Goal: Transaction & Acquisition: Purchase product/service

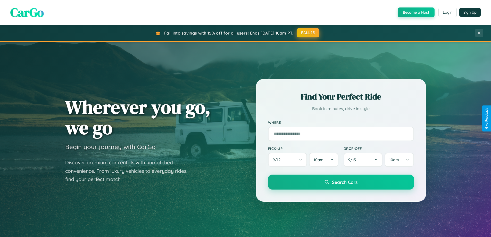
click at [308, 33] on button "FALL15" at bounding box center [308, 32] width 23 height 9
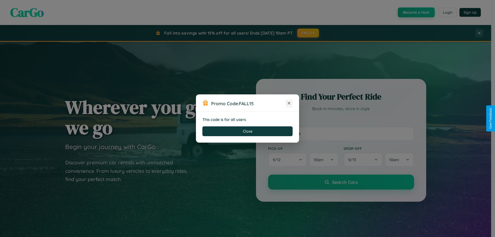
click at [289, 103] on icon at bounding box center [289, 103] width 5 height 5
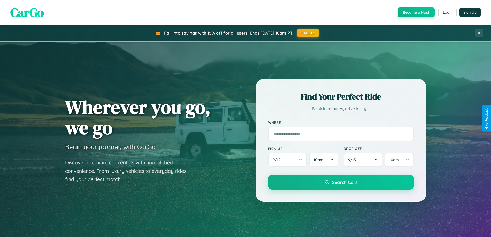
scroll to position [355, 0]
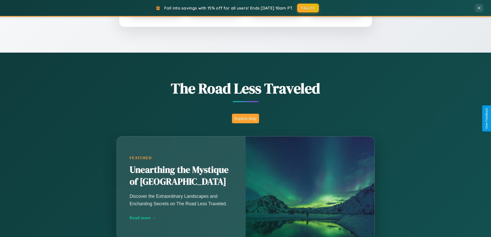
click at [246, 118] on button "Explore Blog" at bounding box center [245, 119] width 27 height 10
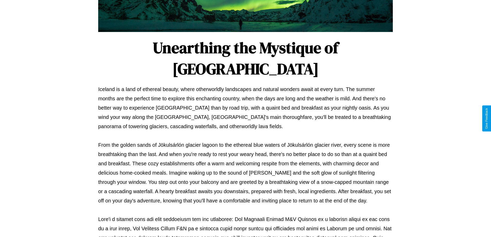
scroll to position [167, 0]
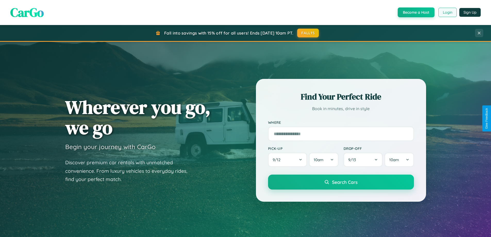
click at [448, 12] on button "Login" at bounding box center [448, 12] width 18 height 9
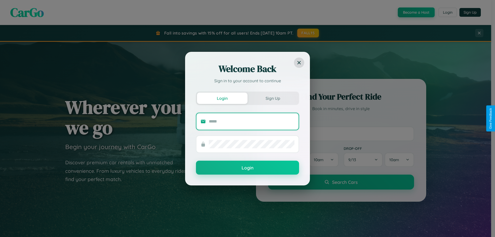
click at [252, 121] on input "text" at bounding box center [252, 121] width 86 height 8
type input "**********"
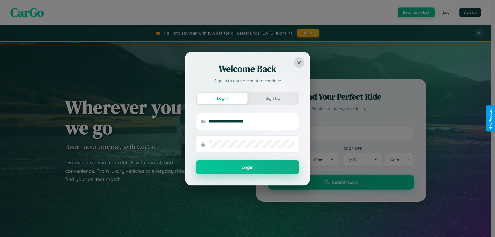
click at [248, 167] on button "Login" at bounding box center [247, 167] width 103 height 14
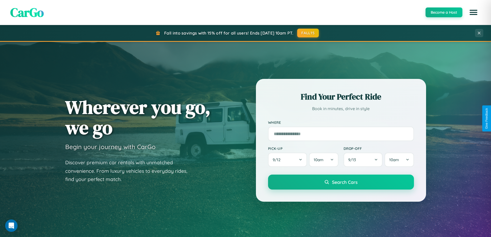
scroll to position [222, 0]
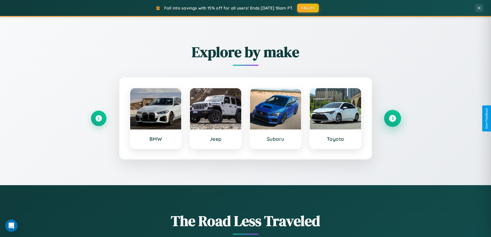
click at [393, 118] on icon at bounding box center [392, 118] width 7 height 7
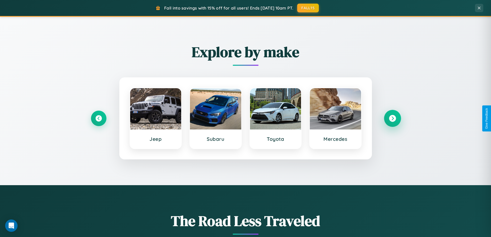
click at [393, 118] on icon at bounding box center [392, 118] width 7 height 7
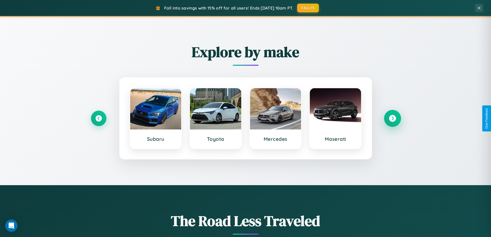
click at [393, 118] on icon at bounding box center [392, 118] width 7 height 7
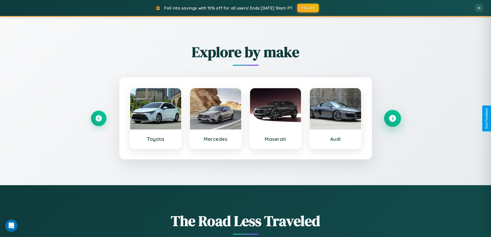
click at [393, 118] on icon at bounding box center [392, 118] width 7 height 7
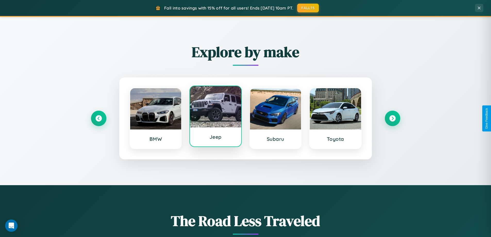
click at [216, 118] on div at bounding box center [215, 106] width 51 height 41
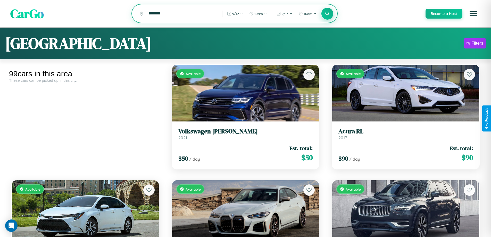
click at [327, 14] on icon at bounding box center [327, 13] width 5 height 5
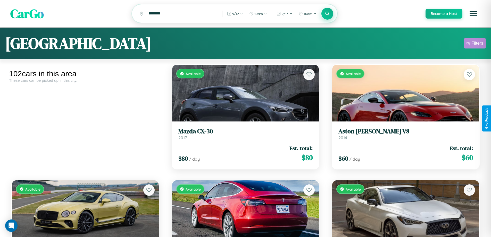
click at [475, 44] on div "Filters" at bounding box center [478, 43] width 12 height 5
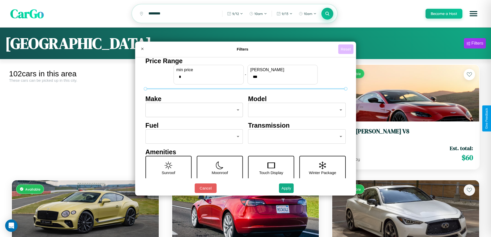
click at [347, 49] on button "Reset" at bounding box center [345, 49] width 15 height 10
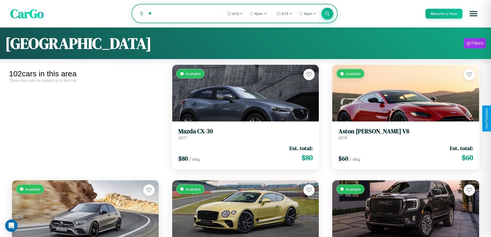
type input "*"
type input "*****"
click at [327, 14] on icon at bounding box center [327, 13] width 5 height 5
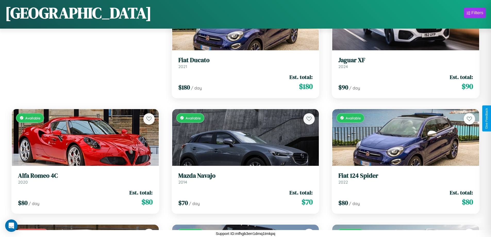
scroll to position [72, 0]
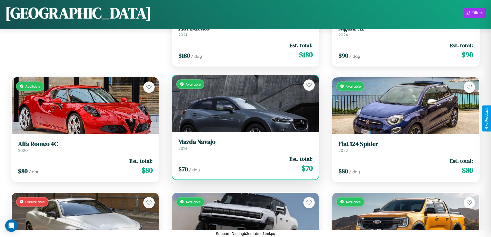
click at [243, 103] on div "Available" at bounding box center [245, 103] width 147 height 57
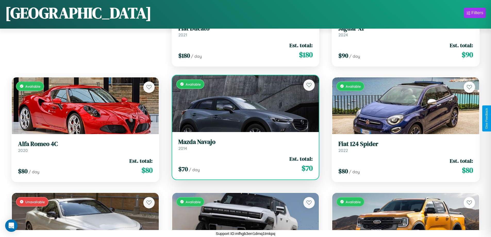
click at [243, 103] on div "Available" at bounding box center [245, 103] width 147 height 57
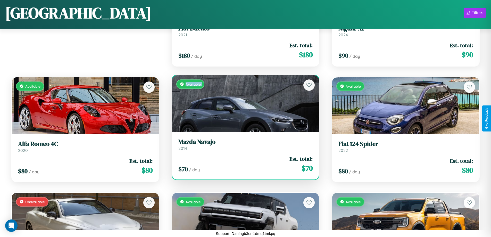
click at [243, 103] on div "Available" at bounding box center [245, 103] width 147 height 57
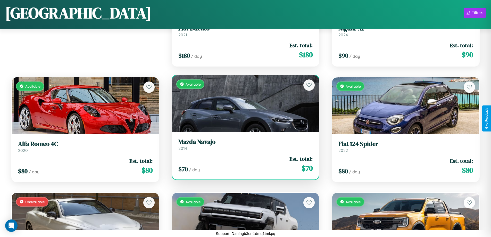
click at [243, 103] on div "Available" at bounding box center [245, 103] width 147 height 57
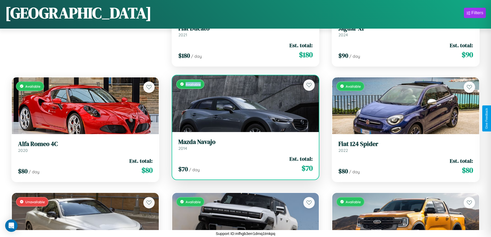
click at [243, 103] on div "Available" at bounding box center [245, 103] width 147 height 57
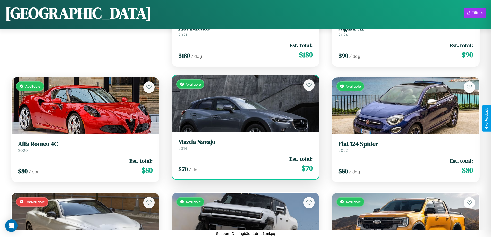
click at [243, 144] on h3 "Mazda Navajo" at bounding box center [245, 141] width 135 height 7
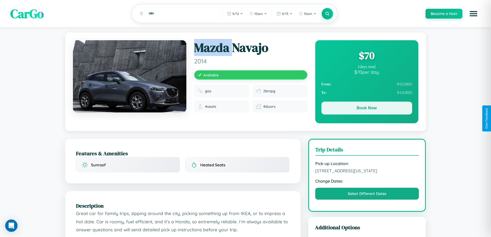
click at [367, 109] on button "Book Now" at bounding box center [367, 108] width 91 height 13
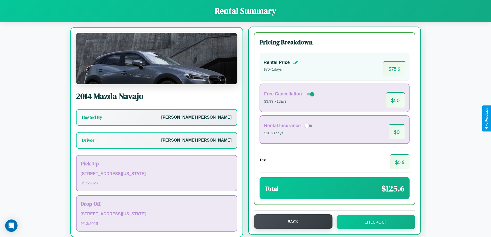
click at [291, 222] on button "Back" at bounding box center [293, 221] width 79 height 14
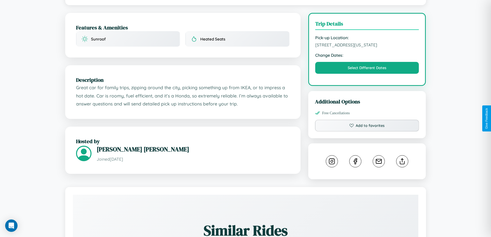
scroll to position [134, 0]
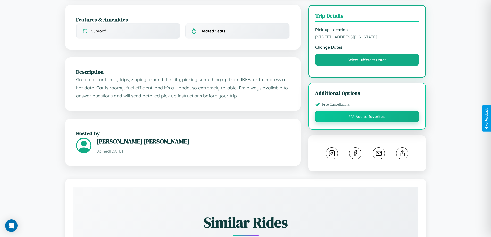
click at [367, 117] on button "Add to favorites" at bounding box center [367, 117] width 104 height 12
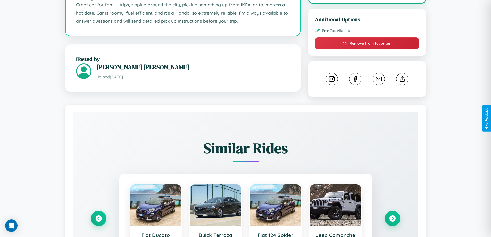
scroll to position [281, 0]
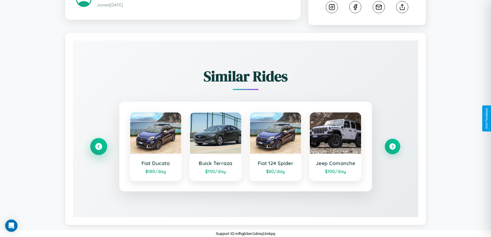
click at [99, 147] on icon at bounding box center [98, 146] width 7 height 7
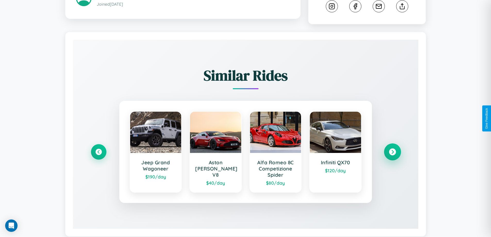
click at [393, 153] on icon at bounding box center [392, 152] width 7 height 7
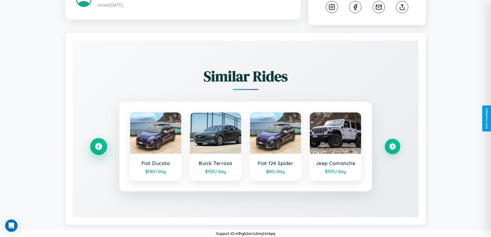
click at [99, 147] on icon at bounding box center [98, 146] width 7 height 7
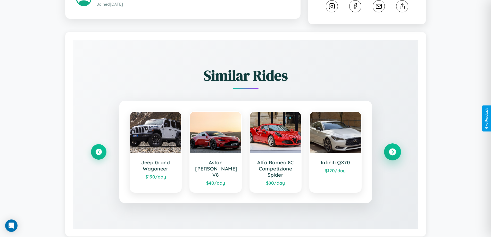
click at [393, 153] on icon at bounding box center [392, 152] width 7 height 7
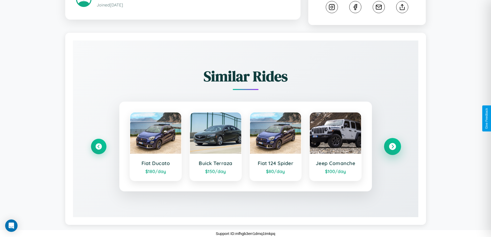
click at [393, 147] on icon at bounding box center [392, 146] width 7 height 7
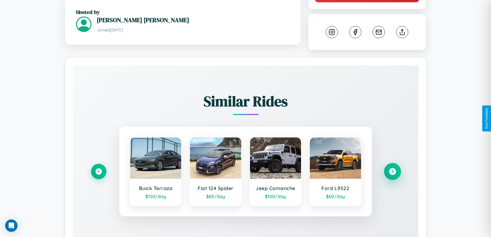
scroll to position [0, 0]
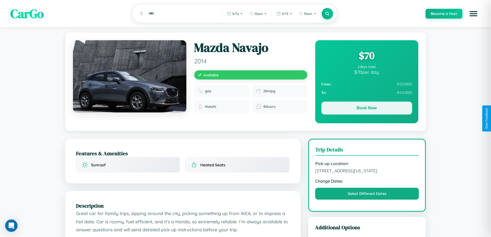
click at [367, 109] on button "Book Now" at bounding box center [367, 108] width 91 height 13
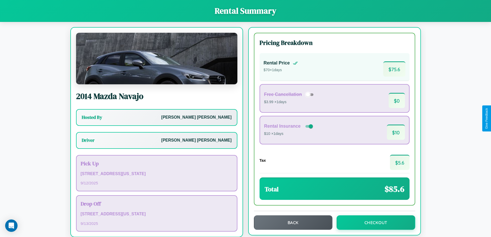
scroll to position [5, 0]
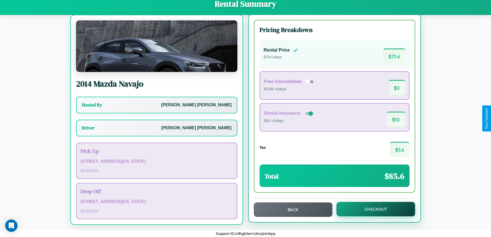
click at [372, 210] on button "Checkout" at bounding box center [376, 209] width 79 height 14
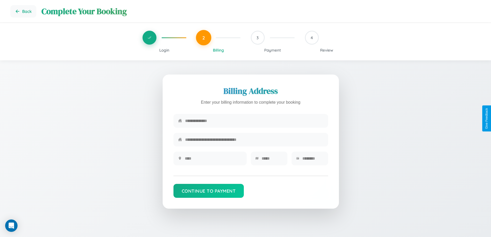
click at [254, 121] on input "text" at bounding box center [254, 121] width 139 height 13
type input "**********"
click at [213, 160] on input "text" at bounding box center [213, 158] width 57 height 13
type input "********"
click at [272, 160] on input "text" at bounding box center [272, 158] width 21 height 13
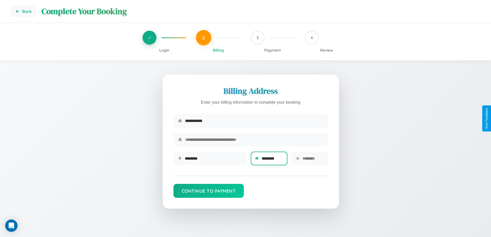
type input "********"
click at [313, 160] on input "text" at bounding box center [313, 158] width 21 height 13
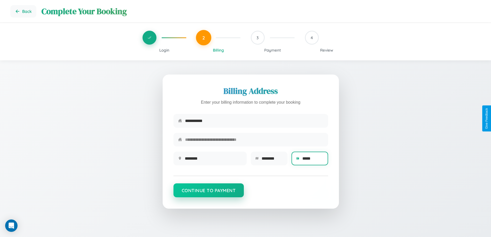
type input "*****"
click at [209, 193] on button "Continue to Payment" at bounding box center [209, 190] width 71 height 14
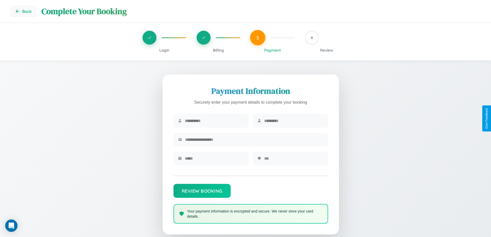
click at [214, 121] on input "text" at bounding box center [214, 121] width 59 height 13
type input "****"
click at [294, 121] on input "text" at bounding box center [293, 121] width 59 height 13
type input "********"
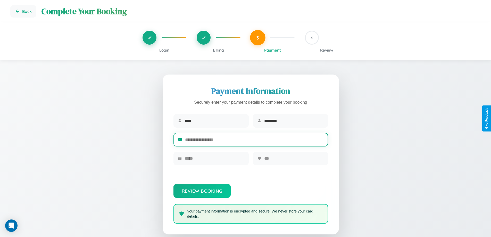
click at [254, 141] on input "text" at bounding box center [254, 139] width 139 height 13
type input "**********"
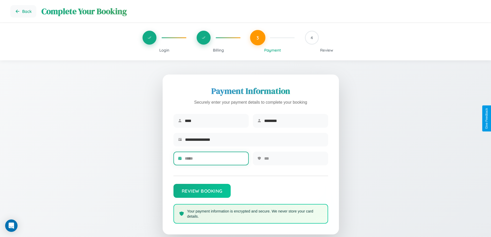
click at [214, 160] on input "text" at bounding box center [214, 158] width 59 height 13
type input "*****"
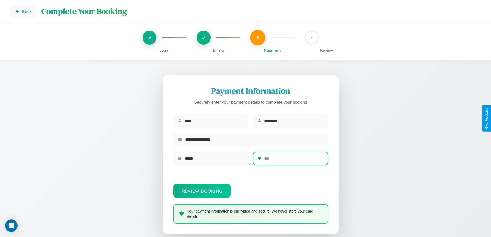
click at [294, 160] on input "text" at bounding box center [293, 158] width 59 height 13
type input "***"
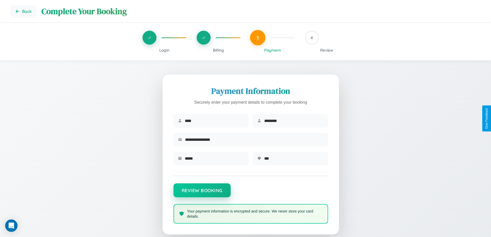
click at [202, 193] on button "Review Booking" at bounding box center [202, 190] width 57 height 14
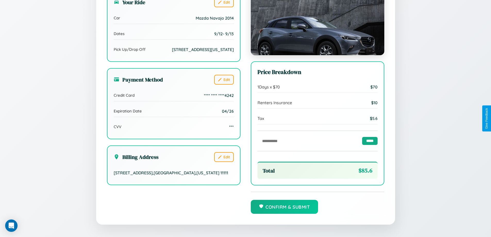
scroll to position [142, 0]
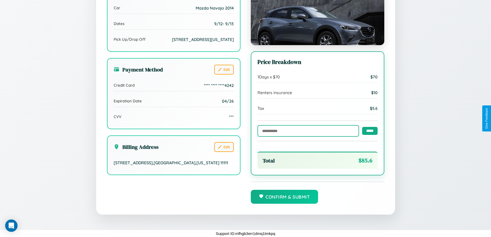
click at [307, 131] on input "text" at bounding box center [309, 131] width 102 height 12
type input "******"
click at [369, 131] on input "*****" at bounding box center [369, 131] width 15 height 8
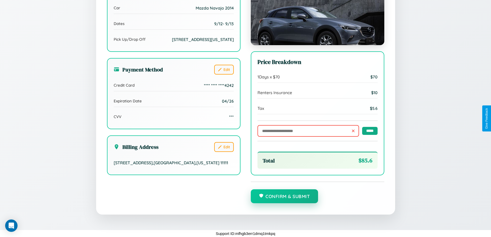
click at [285, 197] on button "Confirm & Submit" at bounding box center [285, 196] width 68 height 14
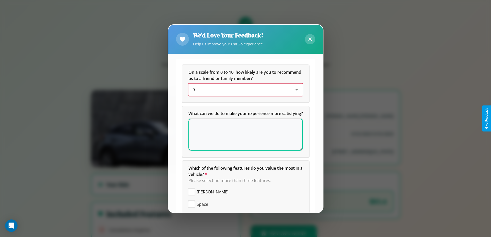
click at [244, 90] on div "9" at bounding box center [242, 90] width 98 height 6
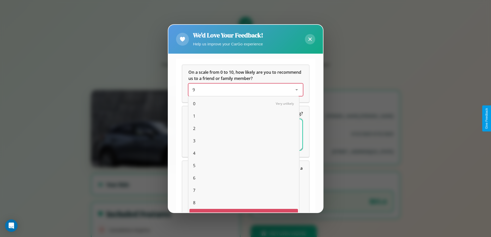
scroll to position [9, 21]
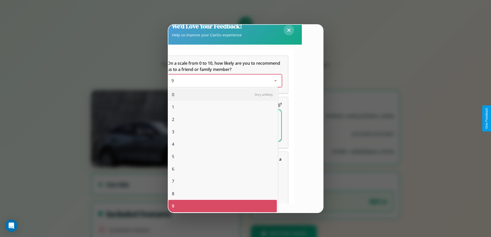
click at [173, 95] on span "0" at bounding box center [173, 95] width 2 height 6
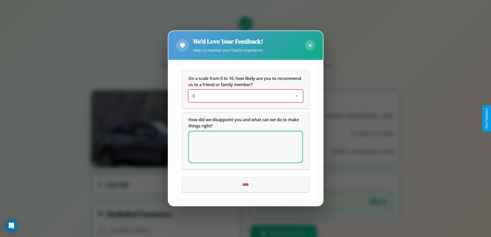
scroll to position [0, 0]
click at [310, 45] on icon at bounding box center [309, 45] width 3 height 3
